Goal: Task Accomplishment & Management: Use online tool/utility

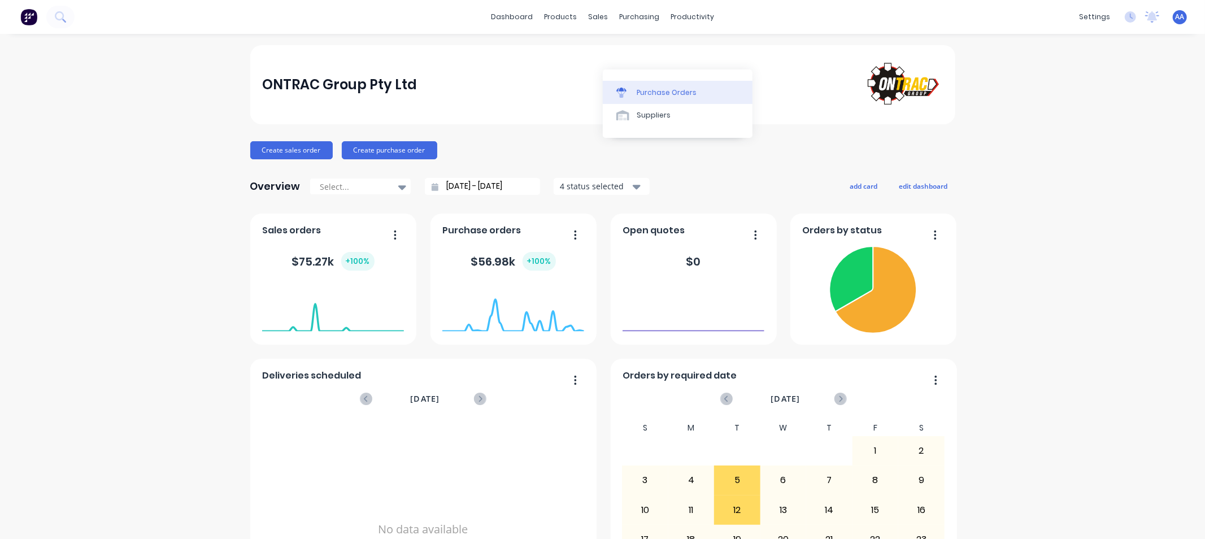
click at [652, 93] on div "Purchase Orders" at bounding box center [666, 93] width 60 height 10
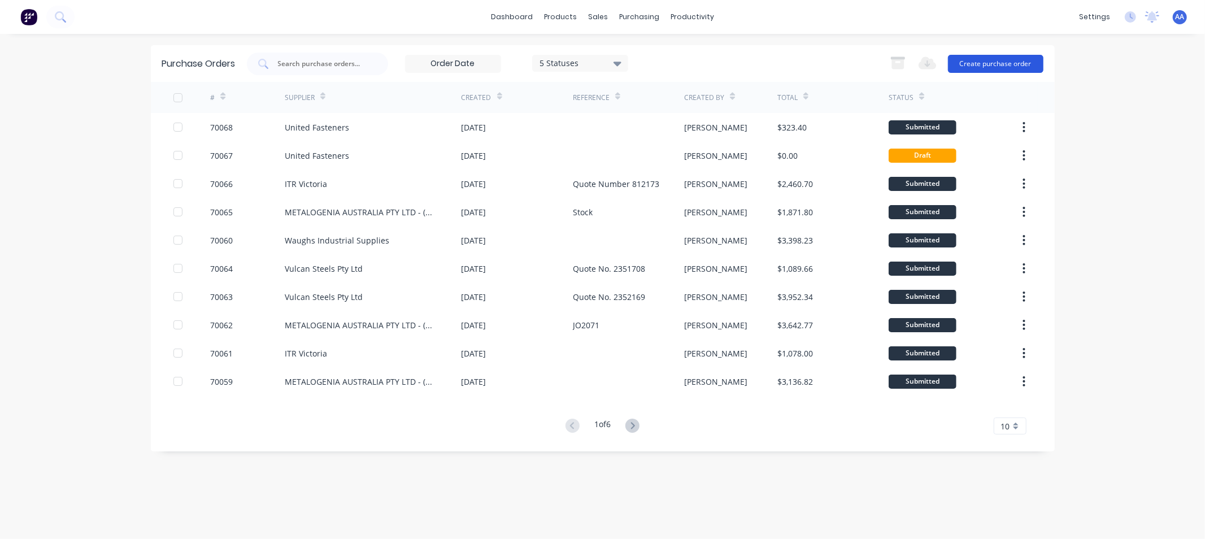
click at [983, 67] on button "Create purchase order" at bounding box center [995, 64] width 95 height 18
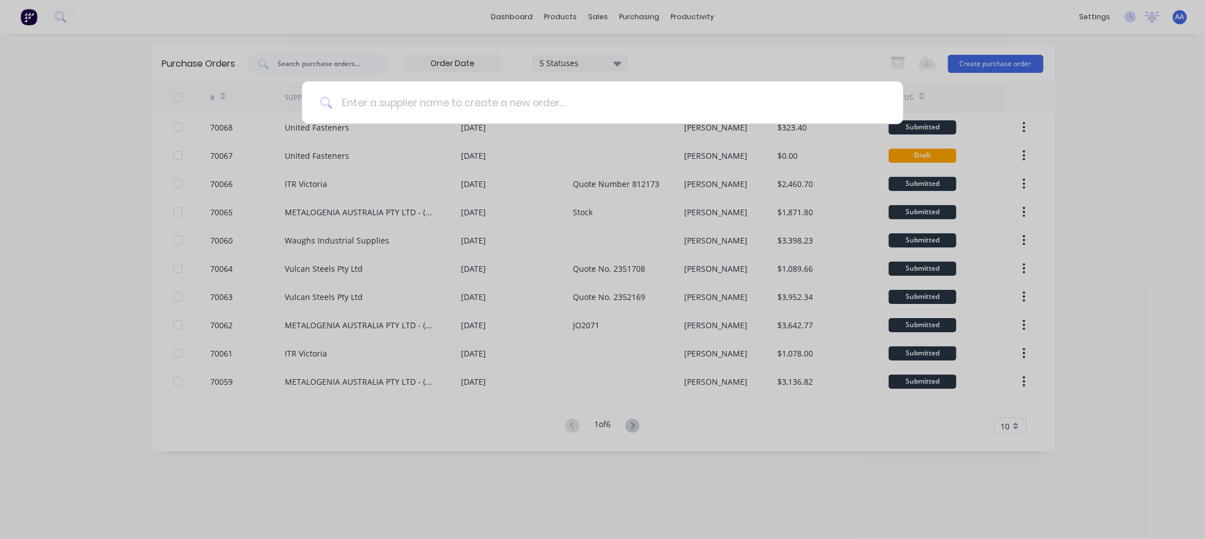
click at [398, 103] on input at bounding box center [608, 102] width 553 height 42
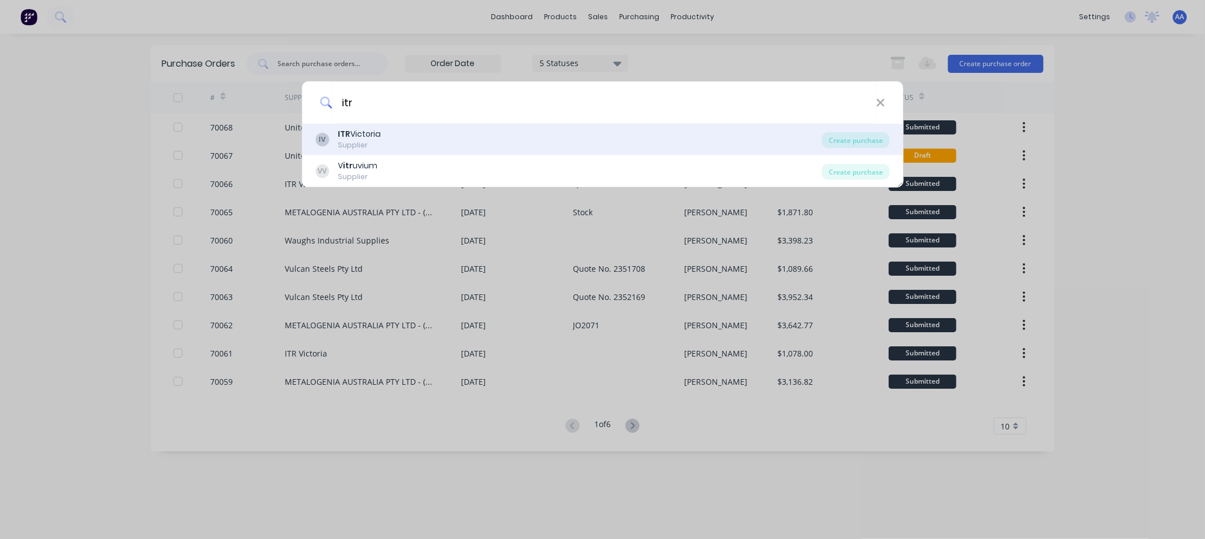
type input "itr"
click at [370, 142] on div "Supplier" at bounding box center [359, 145] width 43 height 10
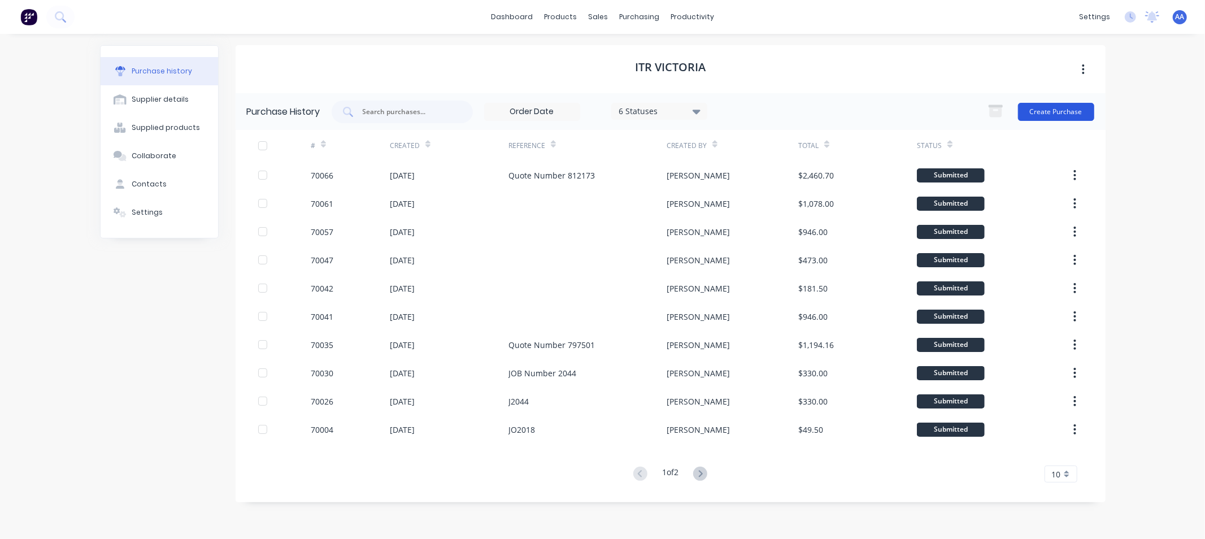
click at [1046, 108] on button "Create Purchase" at bounding box center [1056, 112] width 76 height 18
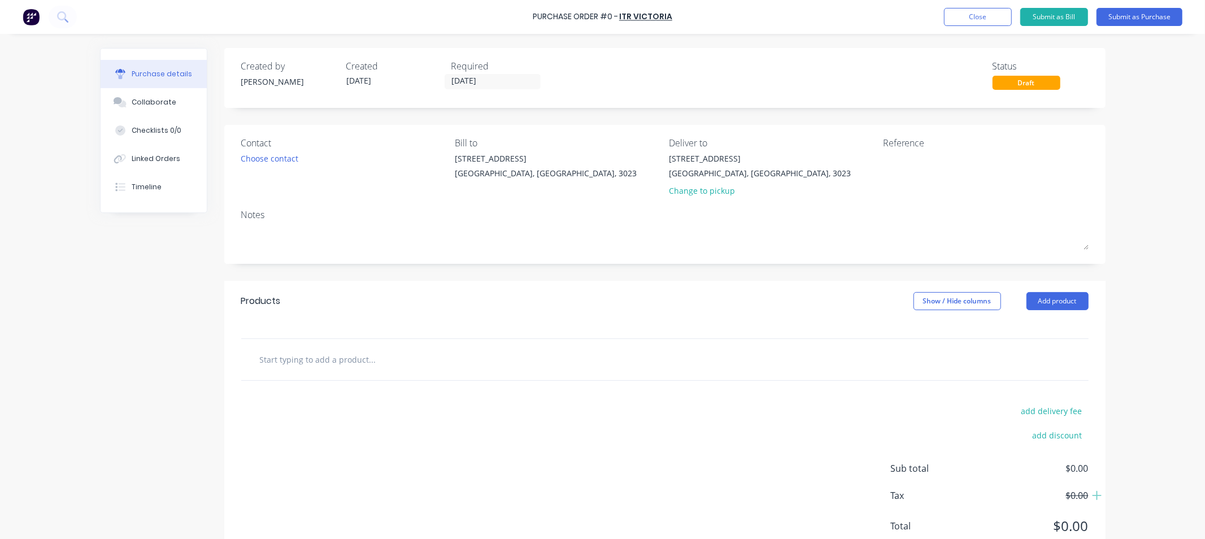
click at [80, 392] on div "Purchase Order #0 - ITR Victoria Add product Close Submit as Bill Submit as Pur…" at bounding box center [602, 269] width 1205 height 539
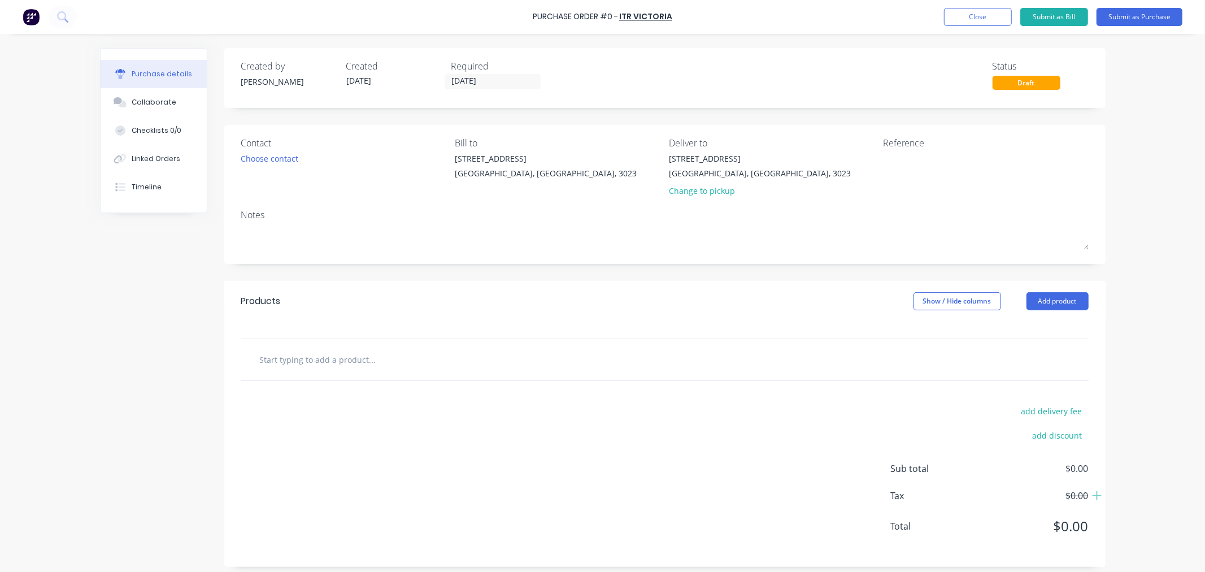
click at [36, 16] on img at bounding box center [31, 16] width 17 height 17
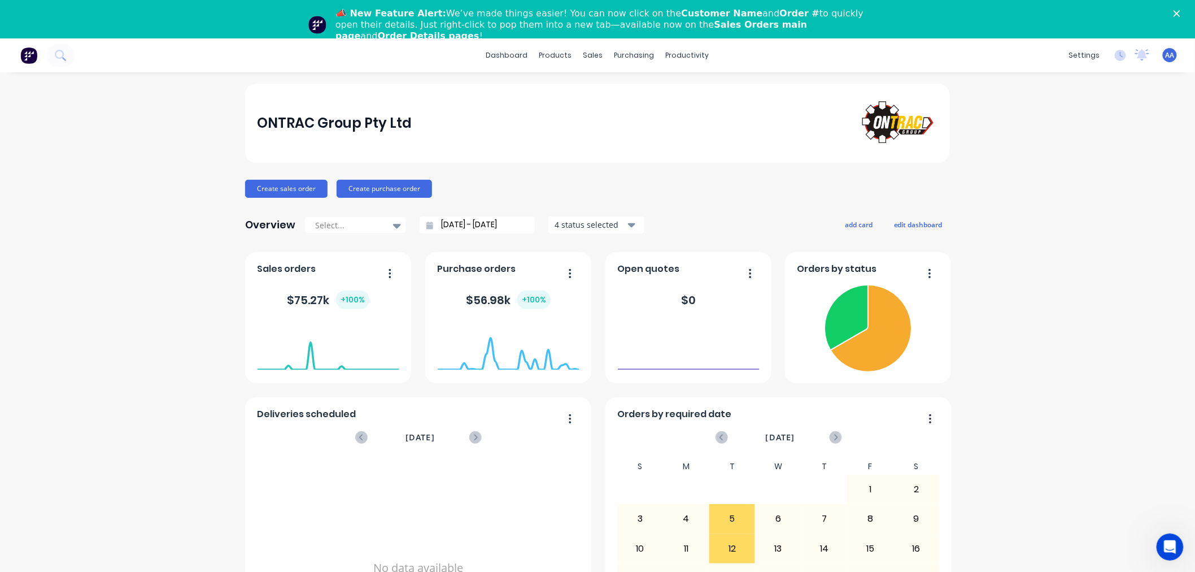
click at [29, 61] on img at bounding box center [28, 55] width 17 height 17
click at [29, 53] on img at bounding box center [28, 55] width 17 height 17
click at [577, 94] on div "Product Catalogue" at bounding box center [601, 93] width 70 height 10
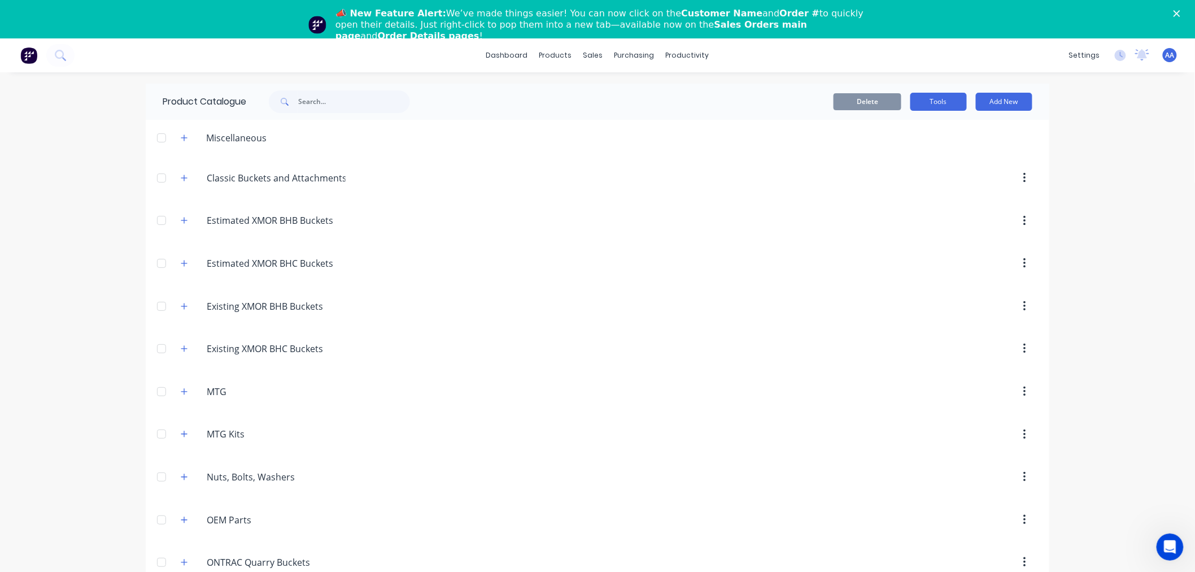
click at [940, 103] on button "Tools" at bounding box center [938, 102] width 56 height 18
click at [888, 154] on div "Stocktake" at bounding box center [913, 153] width 87 height 16
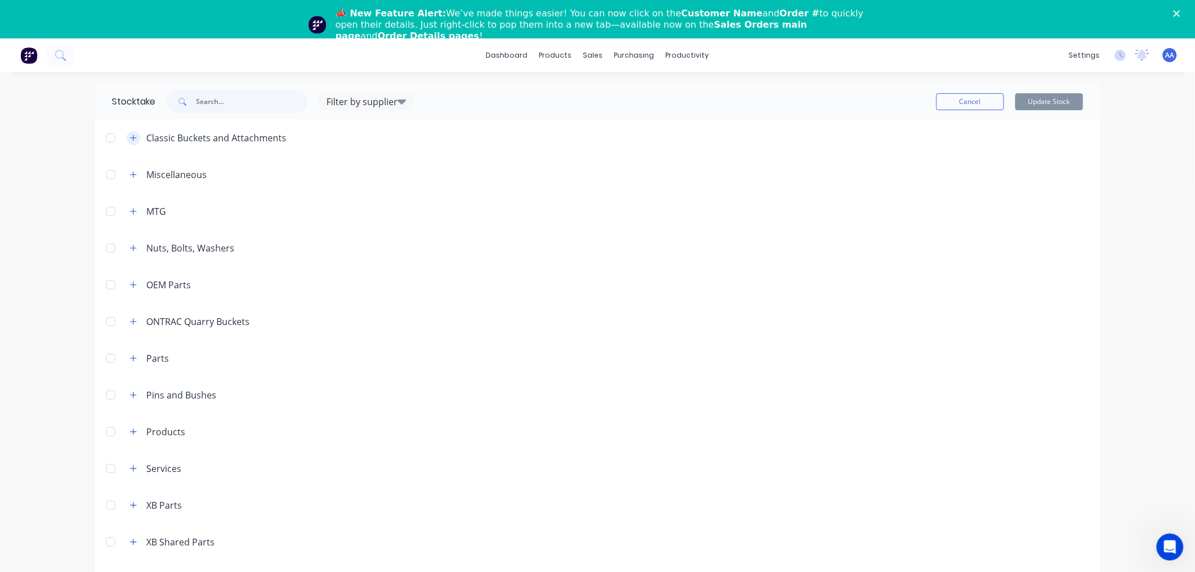
click at [130, 139] on icon "button" at bounding box center [133, 138] width 7 height 8
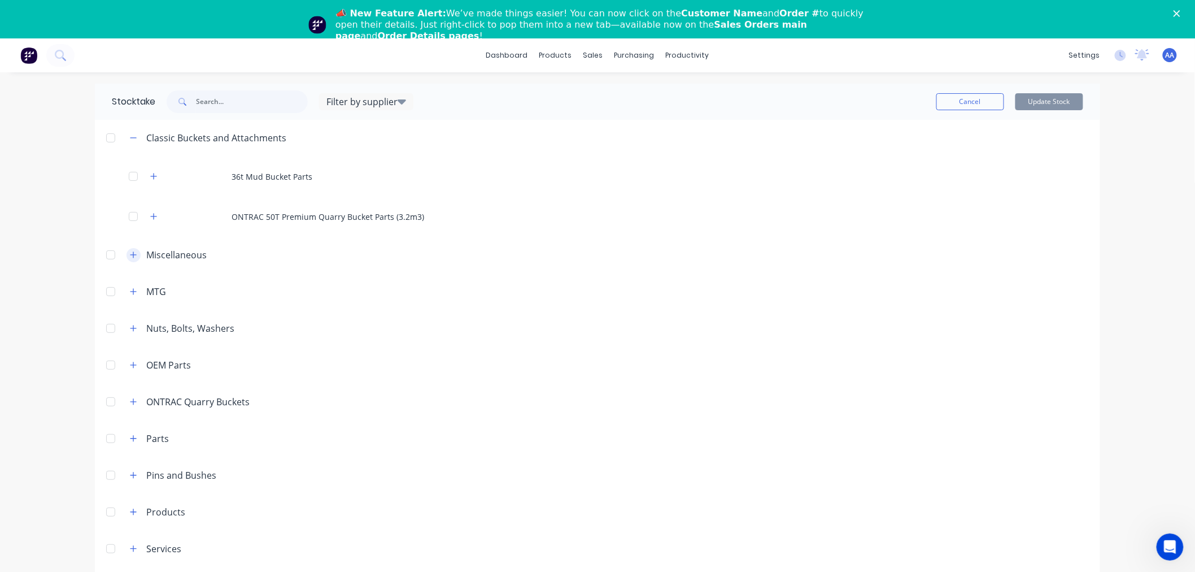
click at [130, 256] on icon "button" at bounding box center [133, 255] width 6 height 6
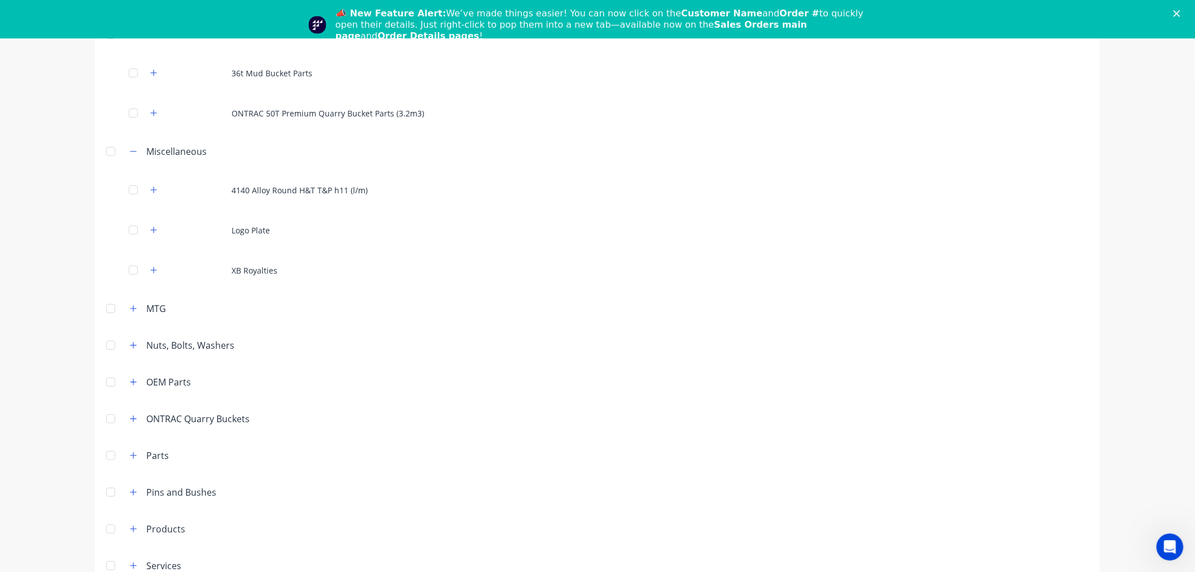
scroll to position [125, 0]
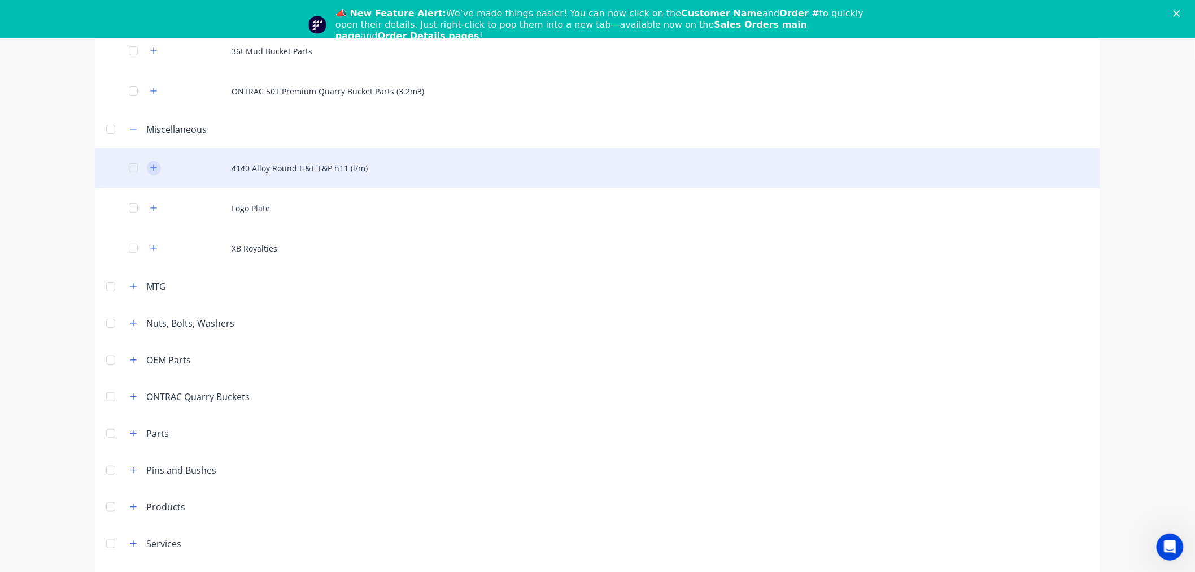
click at [150, 167] on icon "button" at bounding box center [153, 168] width 7 height 8
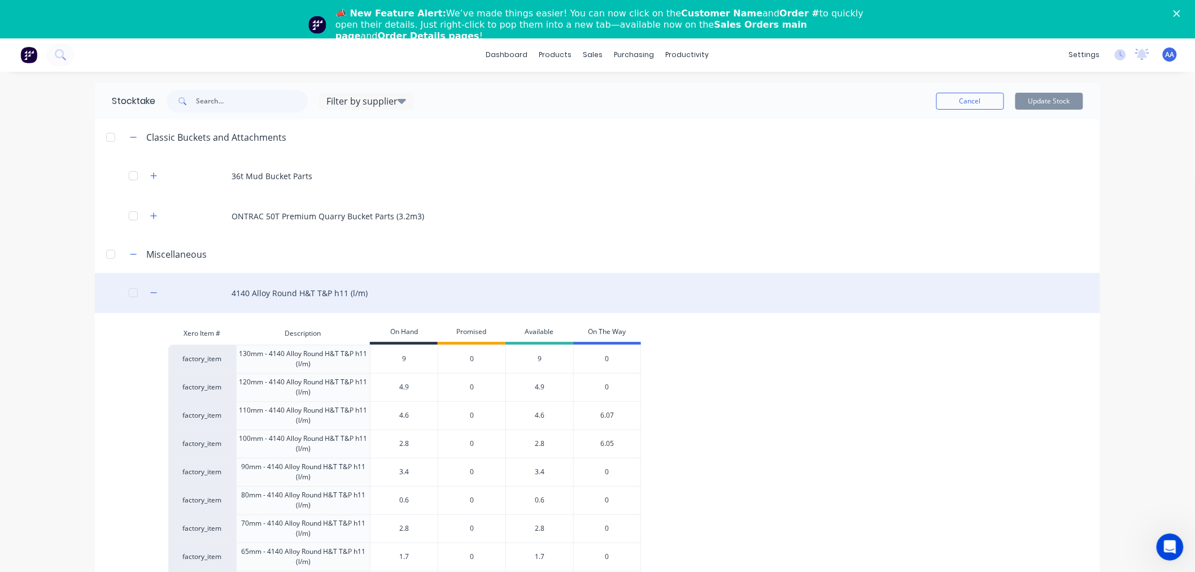
scroll to position [0, 0]
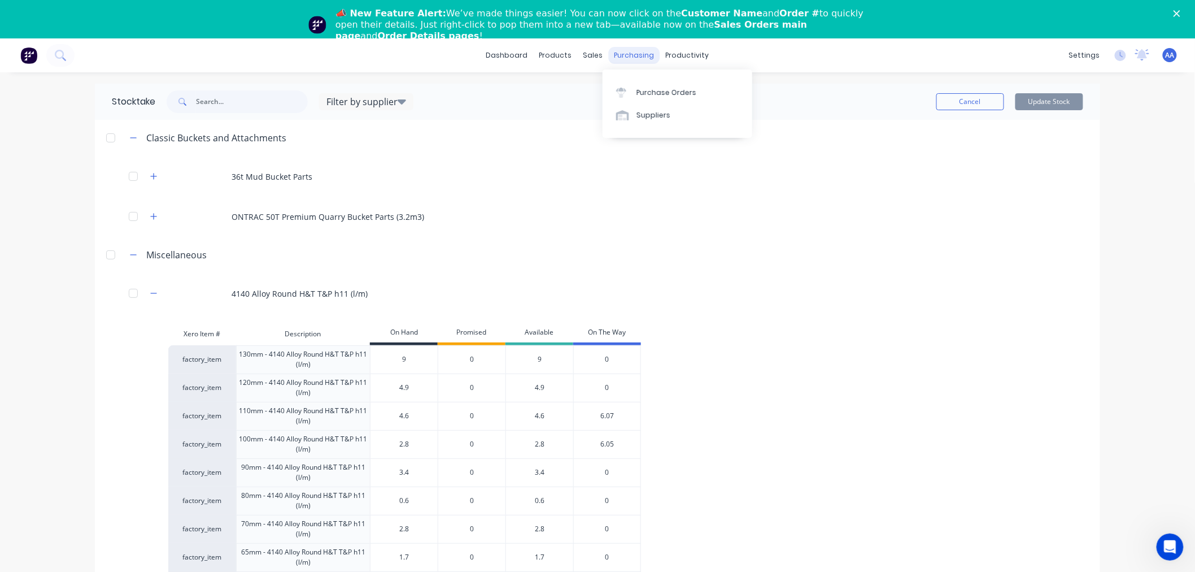
click at [623, 55] on div "purchasing" at bounding box center [634, 55] width 51 height 17
click at [648, 94] on div "Purchase Orders" at bounding box center [666, 93] width 60 height 10
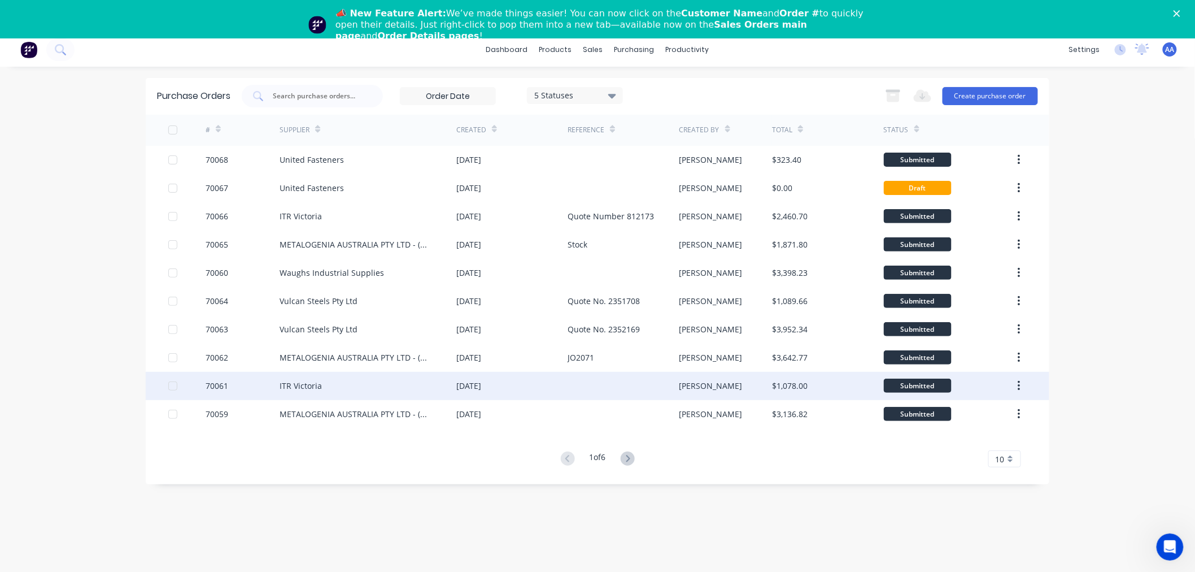
scroll to position [38, 0]
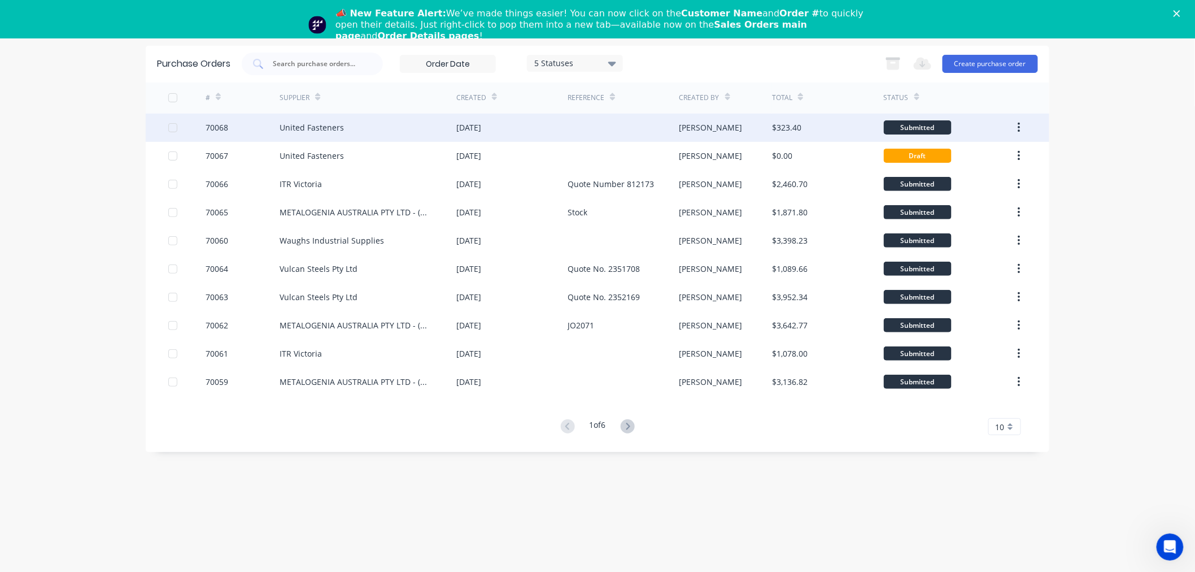
click at [687, 128] on div "[PERSON_NAME]" at bounding box center [710, 127] width 63 height 12
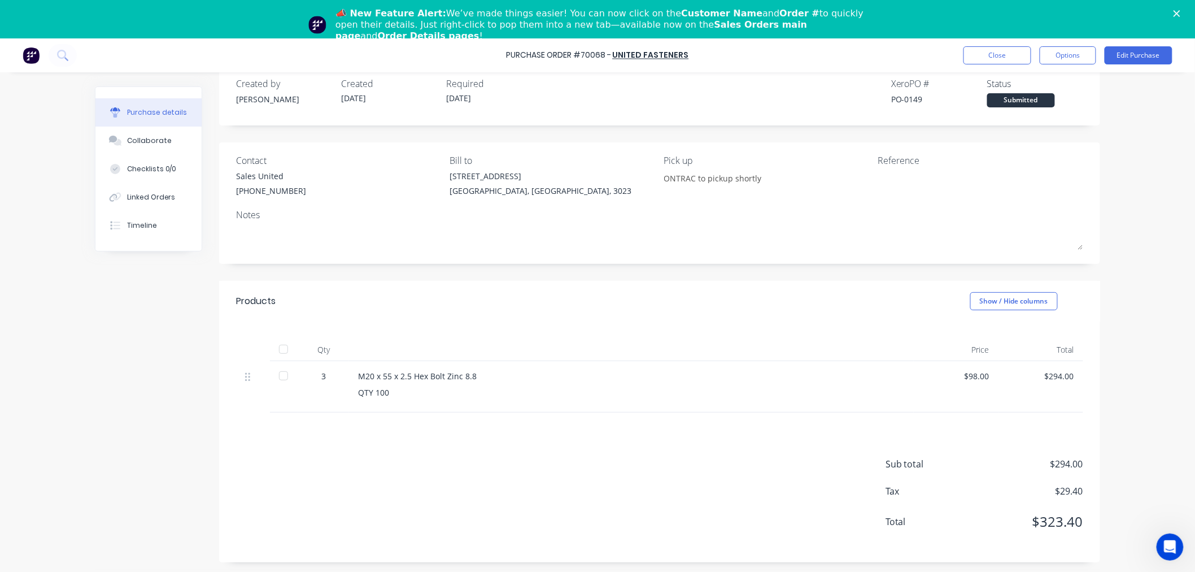
scroll to position [38, 0]
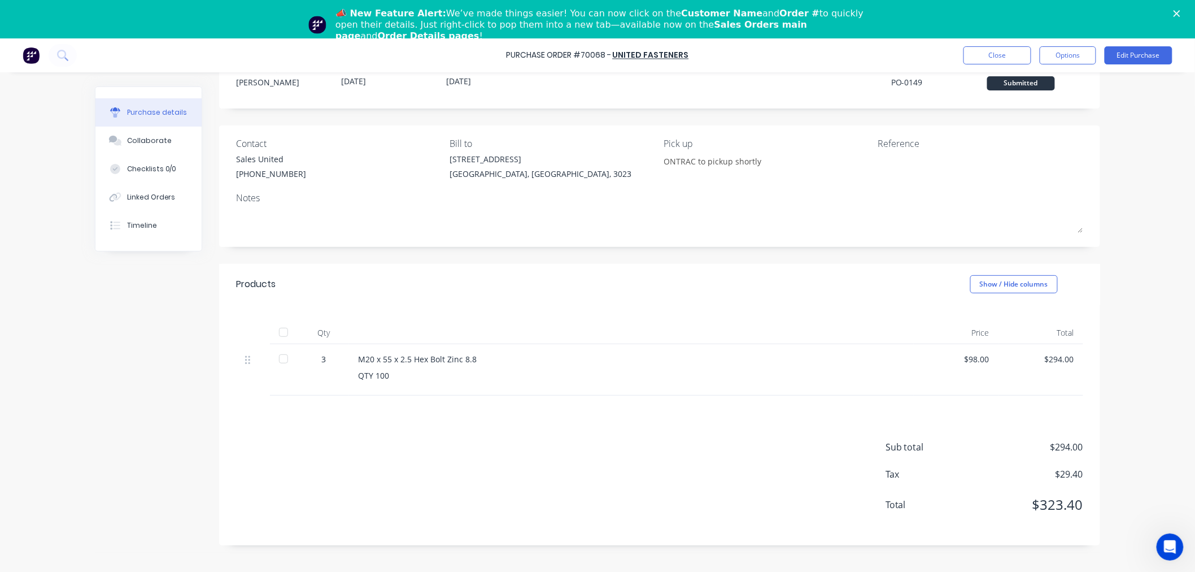
click at [285, 361] on div at bounding box center [283, 358] width 23 height 23
click at [284, 333] on div at bounding box center [283, 332] width 23 height 23
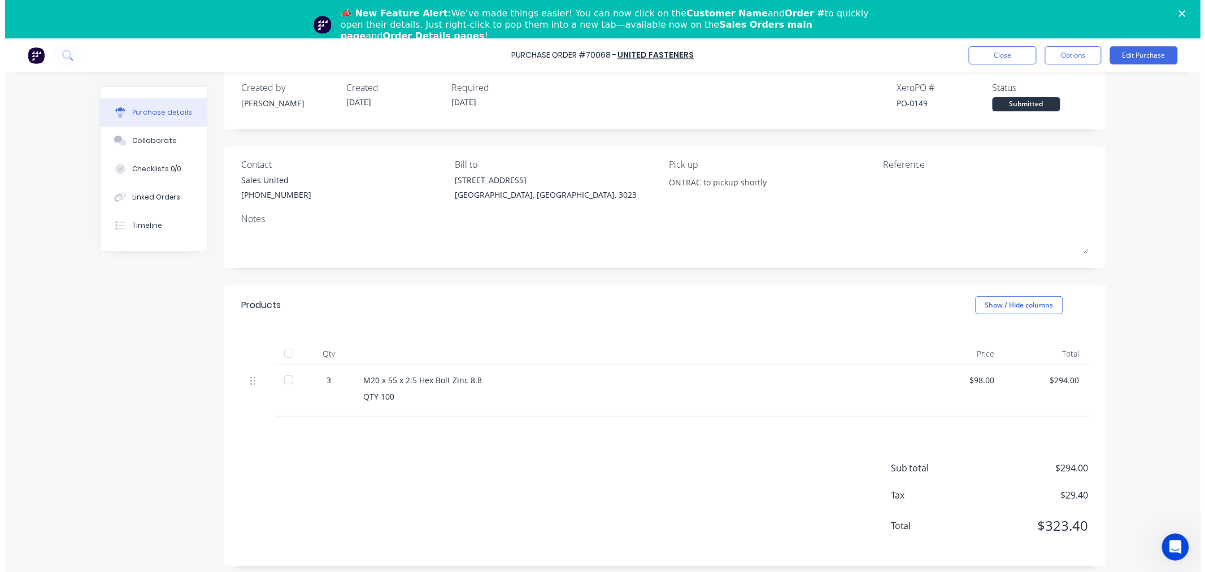
scroll to position [0, 0]
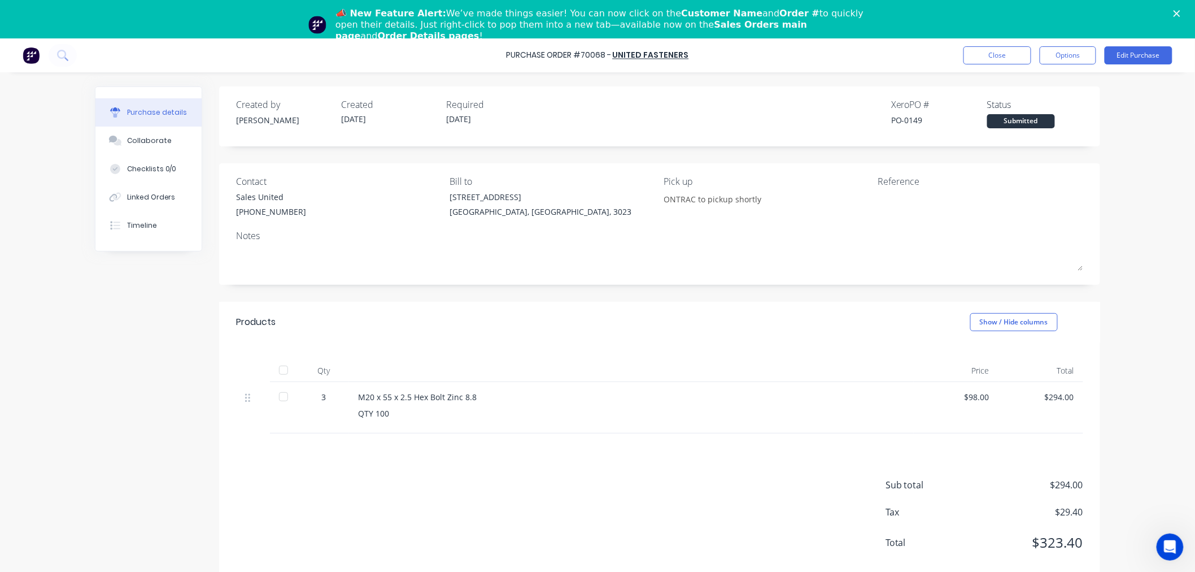
click at [1180, 13] on icon "Close" at bounding box center [1177, 13] width 7 height 7
